Goal: Information Seeking & Learning: Learn about a topic

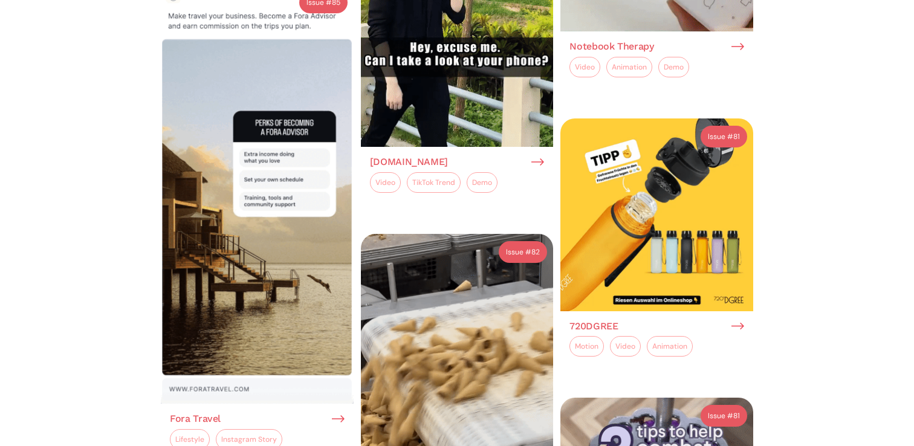
scroll to position [2010, 0]
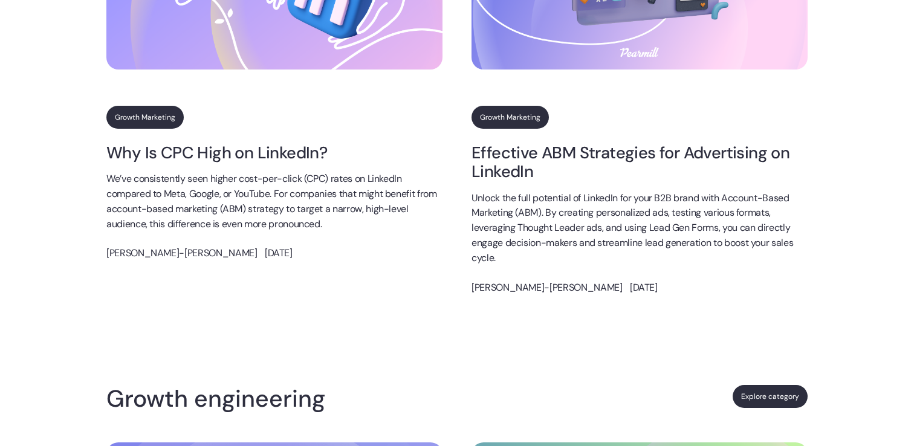
scroll to position [2366, 0]
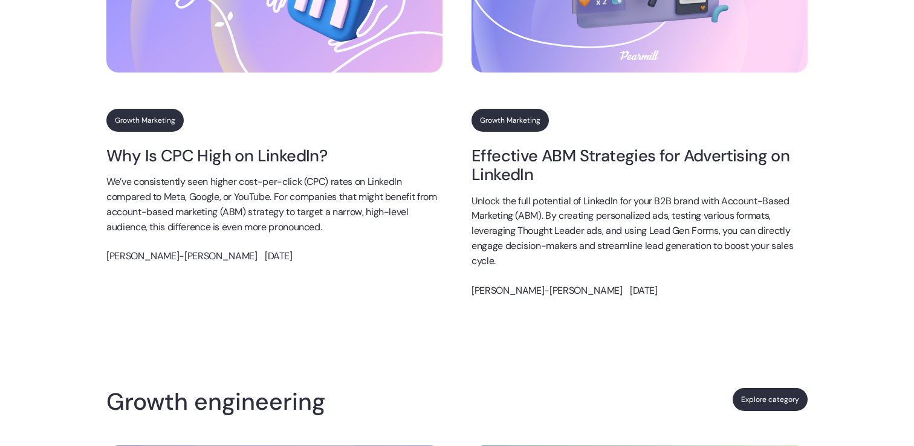
click at [263, 158] on link "Why Is CPC High on LinkedIn?" at bounding box center [274, 155] width 336 height 19
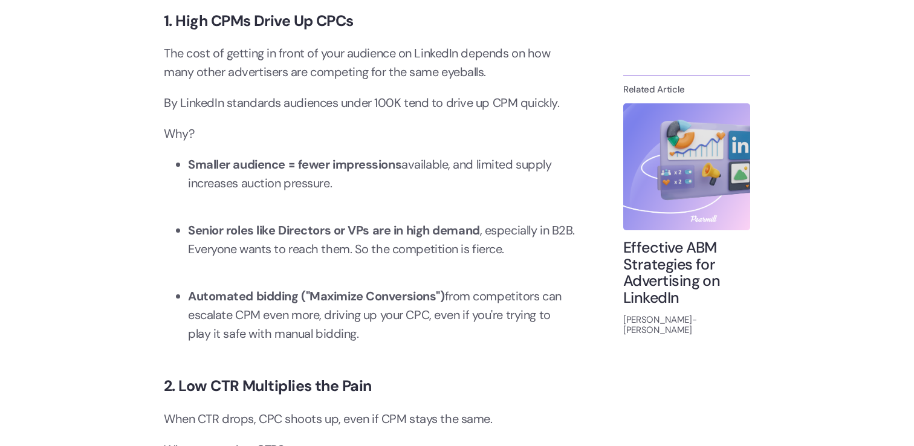
scroll to position [1497, 0]
